Goal: Task Accomplishment & Management: Manage account settings

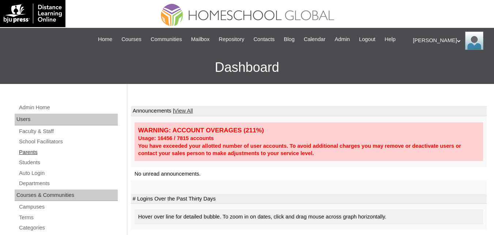
click at [33, 157] on link "Parents" at bounding box center [68, 151] width 100 height 9
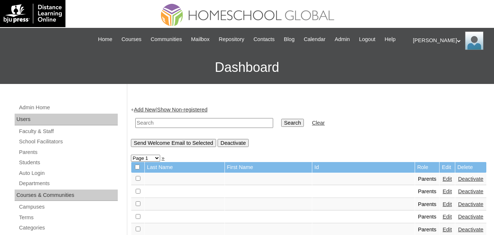
click at [185, 128] on input "text" at bounding box center [204, 123] width 138 height 10
paste input "MHP0121-TECHPH2025"
type input "MHP0121-TECHPH2025"
click at [281, 127] on input "Search" at bounding box center [292, 123] width 23 height 8
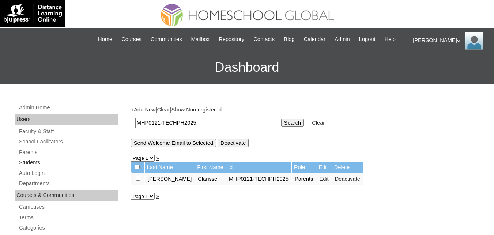
click at [34, 167] on link "Students" at bounding box center [68, 162] width 100 height 9
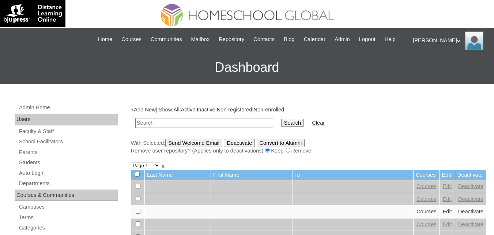
paste input "MHS00153-TECHPH2025"
type input "MHS00153-TECHPH2025"
click at [281, 127] on input "Search" at bounding box center [292, 123] width 23 height 8
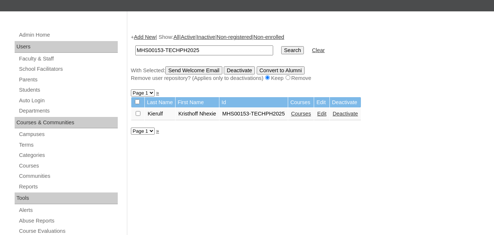
scroll to position [73, 0]
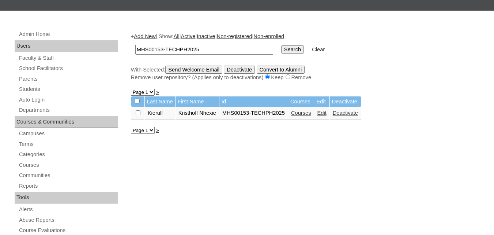
click at [325, 116] on link "Edit" at bounding box center [321, 113] width 9 height 6
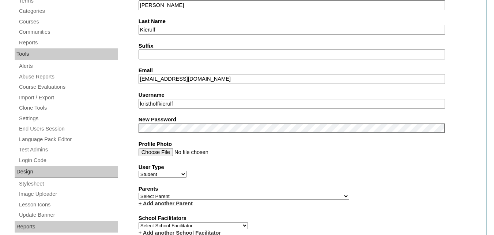
scroll to position [256, 0]
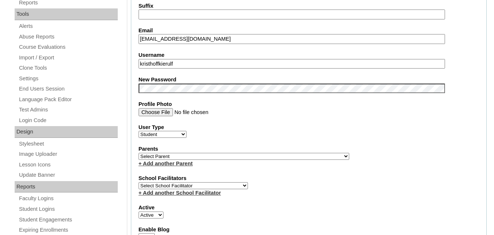
click at [312, 131] on label "User Type" at bounding box center [309, 127] width 341 height 8
click at [187, 138] on select "Faculty Staff Student Parents School Facilitators" at bounding box center [163, 134] width 48 height 7
click at [262, 160] on select "Select Parent , , , , , , , , , , , , , , , , , , , , , , , , , , , , , , , , ,…" at bounding box center [244, 156] width 211 height 7
select select "43076"
click at [139, 160] on select "Select Parent , , , , , , , , , , , , , , , , , , , , , , , , , , , , , , , , ,…" at bounding box center [244, 156] width 211 height 7
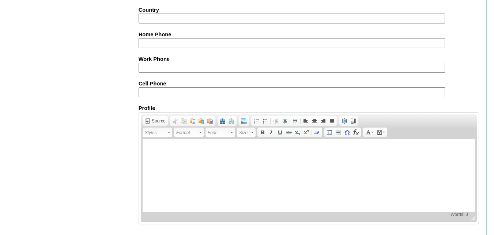
scroll to position [882, 0]
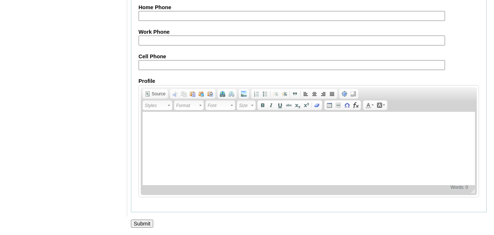
click at [147, 223] on input "Submit" at bounding box center [142, 223] width 23 height 8
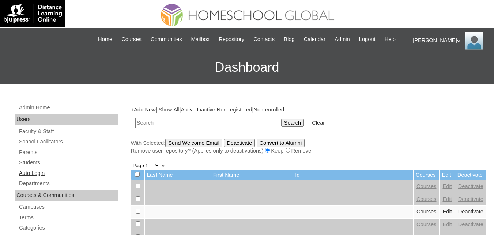
click at [30, 177] on link "Auto Login" at bounding box center [68, 172] width 100 height 9
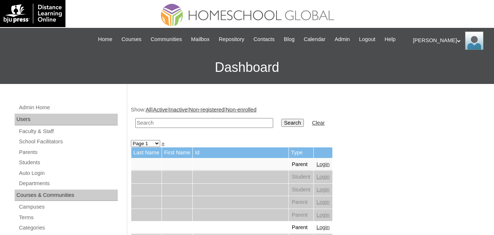
click at [178, 128] on input "text" at bounding box center [204, 123] width 138 height 10
paste input "MHP0121-TECHPH2025"
type input "MHP0121-TECHPH2025"
click at [281, 127] on input "Search" at bounding box center [292, 123] width 23 height 8
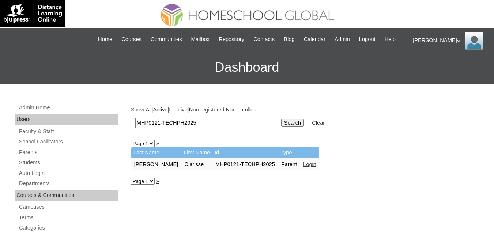
click at [303, 167] on link "Login" at bounding box center [309, 164] width 13 height 6
